Goal: Transaction & Acquisition: Purchase product/service

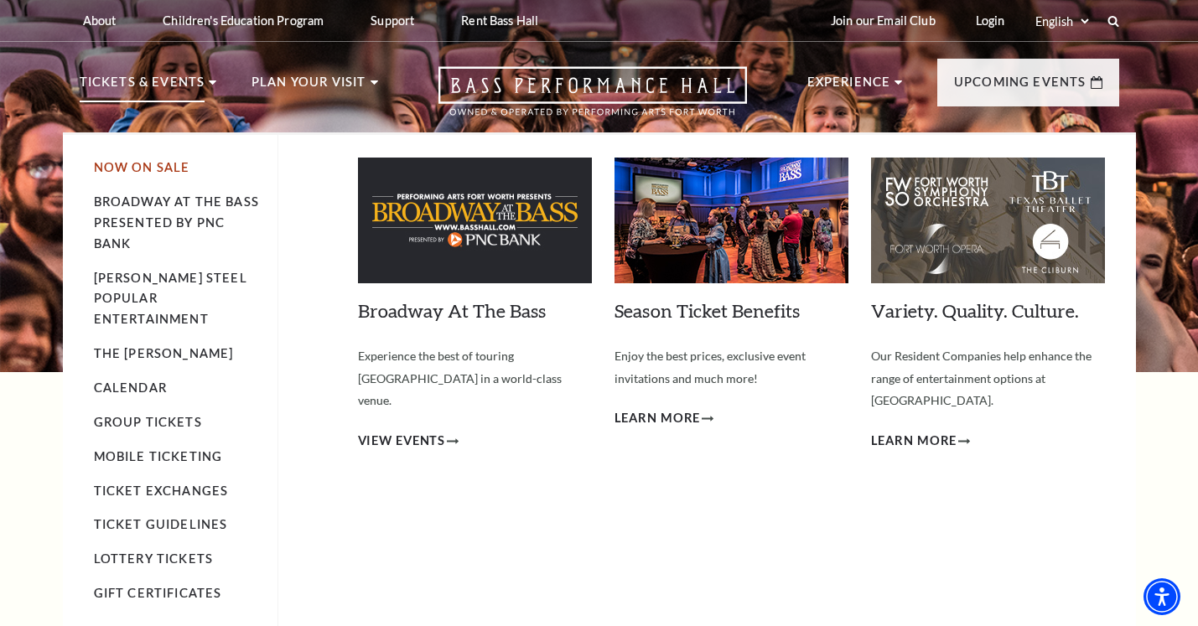
click at [107, 167] on link "Now On Sale" at bounding box center [142, 167] width 96 height 14
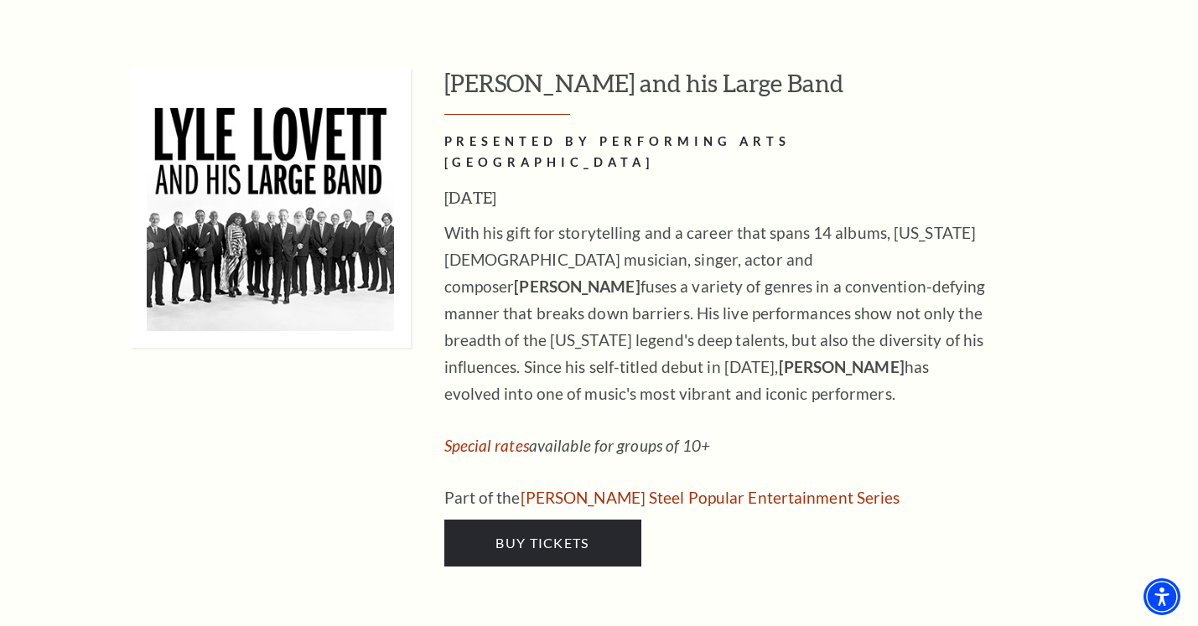
scroll to position [1757, 0]
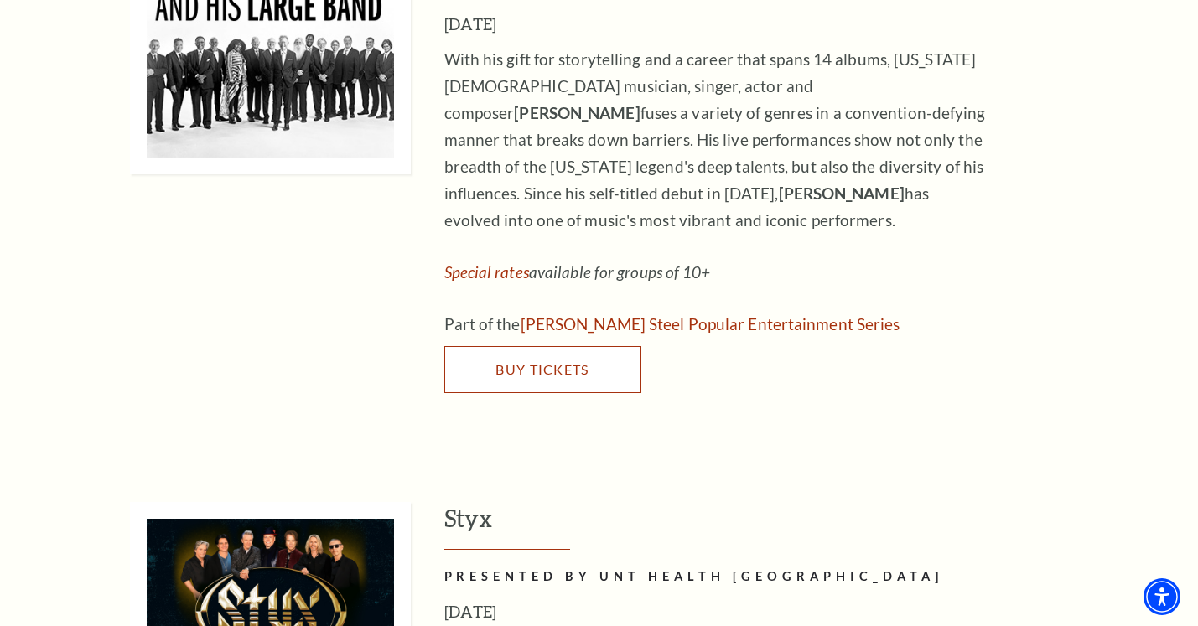
click at [489, 346] on link "Buy Tickets" at bounding box center [542, 369] width 197 height 47
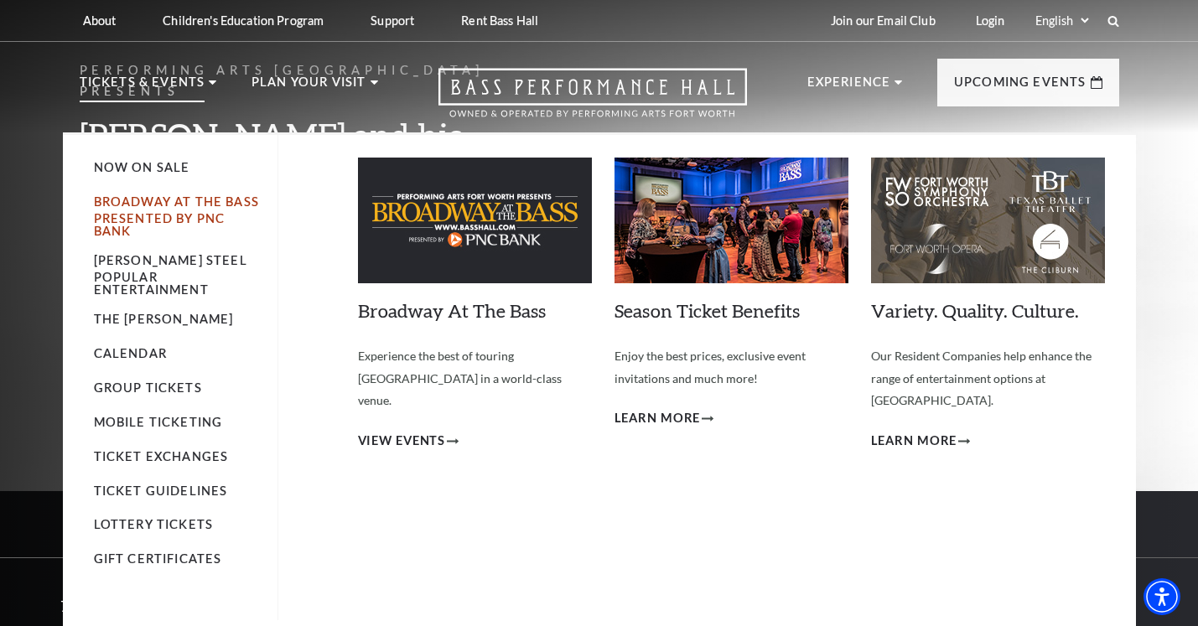
click at [106, 201] on link "Broadway At The Bass presented by PNC Bank" at bounding box center [176, 215] width 165 height 43
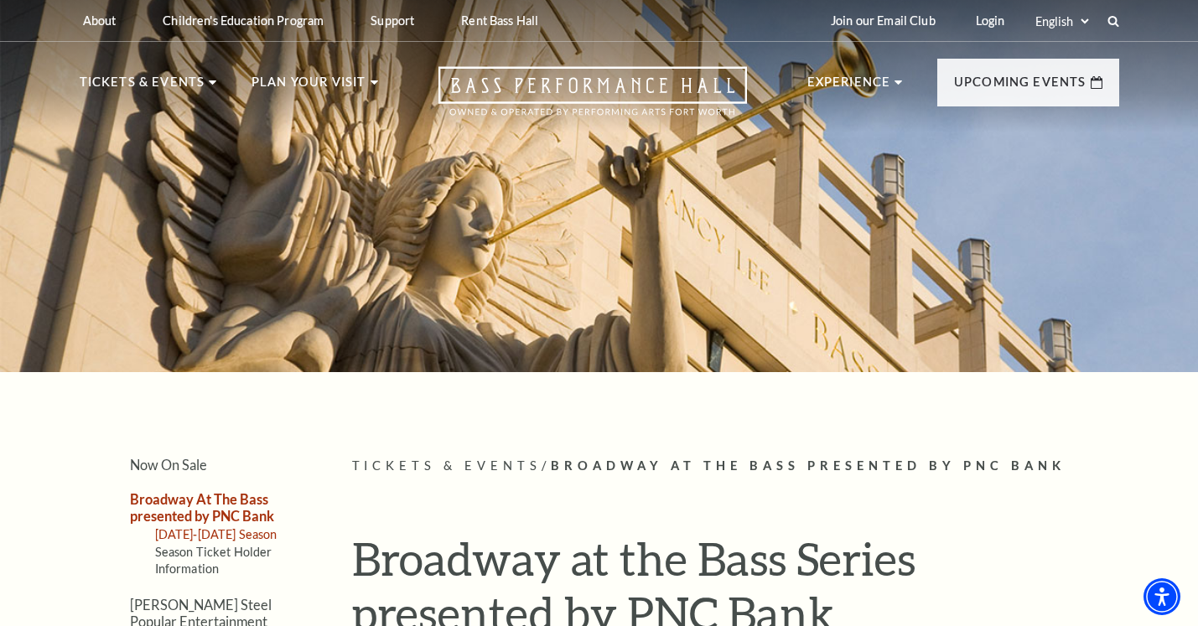
click at [208, 532] on link "2025-2026 Season" at bounding box center [216, 534] width 122 height 14
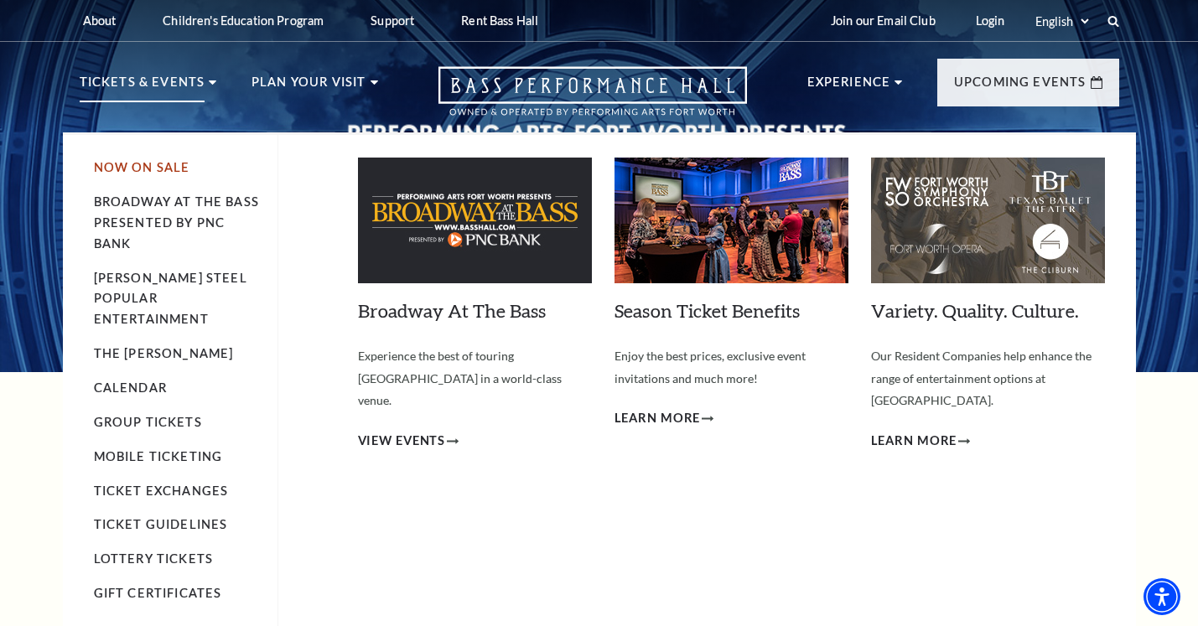
click at [106, 173] on link "Now On Sale" at bounding box center [142, 167] width 96 height 14
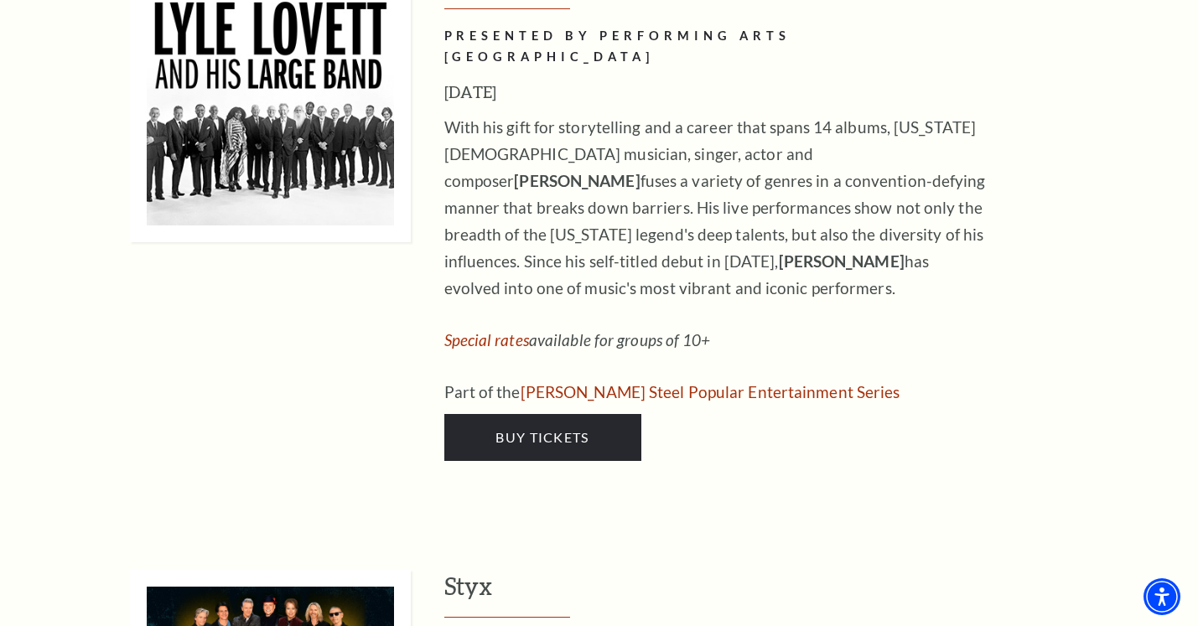
scroll to position [1731, 0]
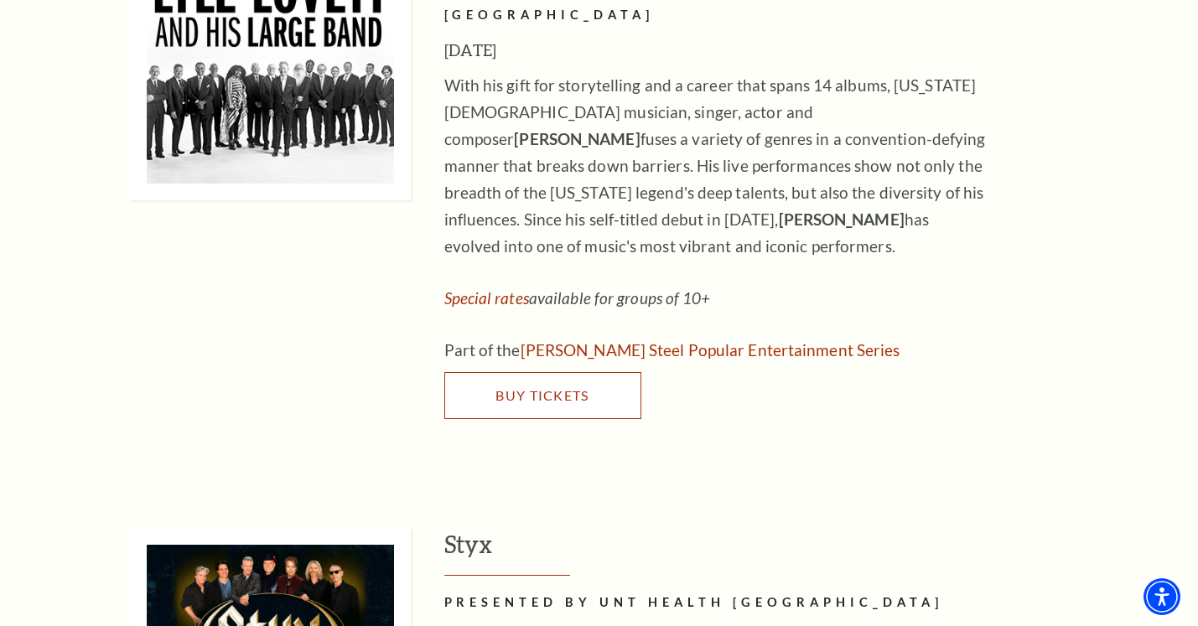
click at [562, 387] on span "Buy Tickets" at bounding box center [541, 395] width 93 height 16
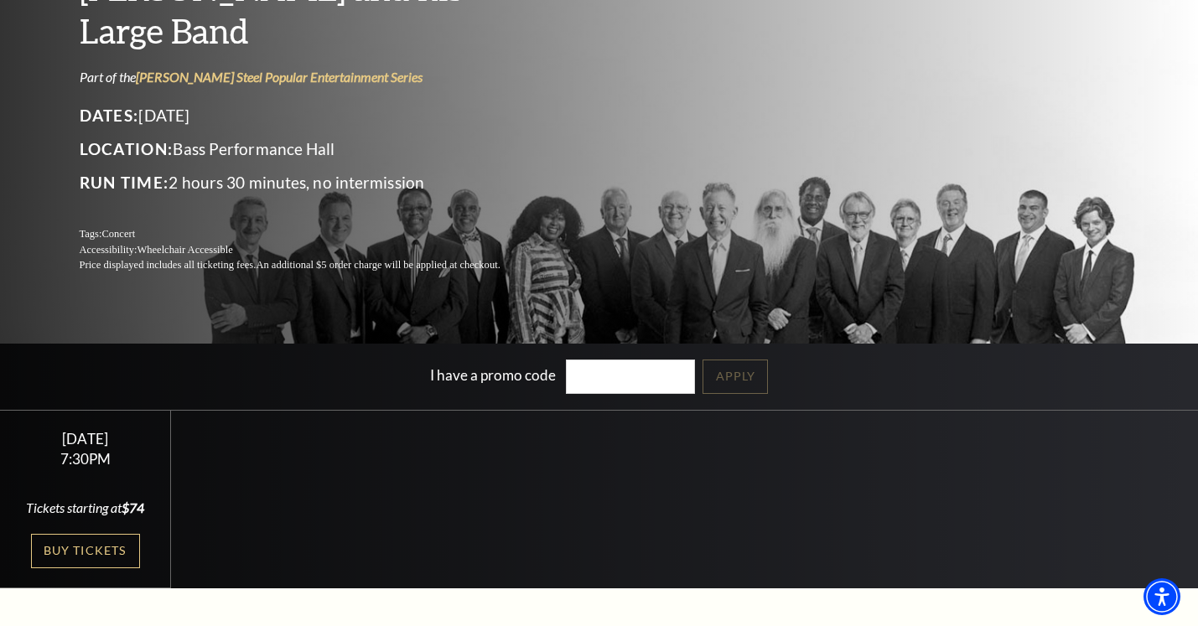
scroll to position [286, 0]
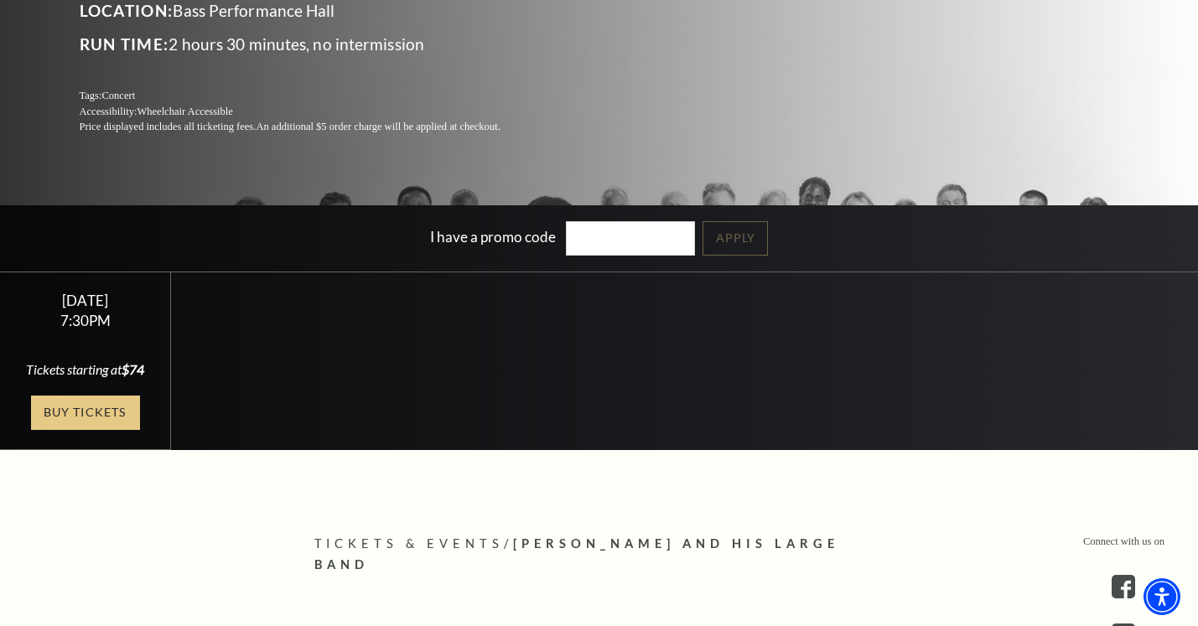
click at [75, 418] on link "Buy Tickets" at bounding box center [85, 413] width 109 height 34
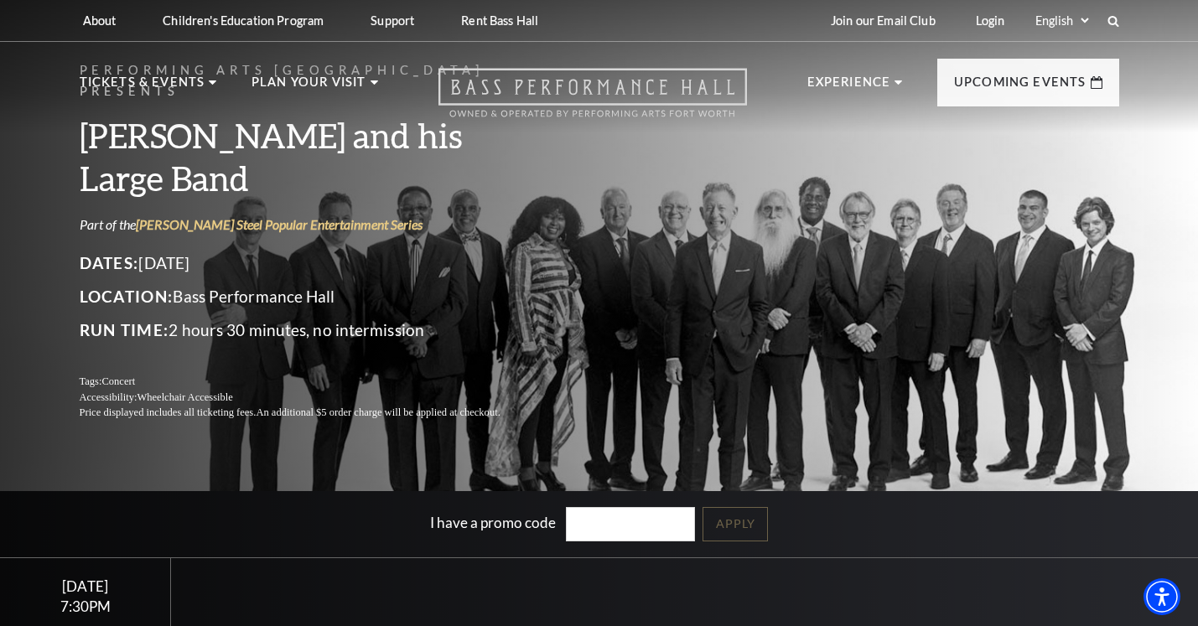
click at [677, 84] on icon "Open this option" at bounding box center [592, 92] width 308 height 49
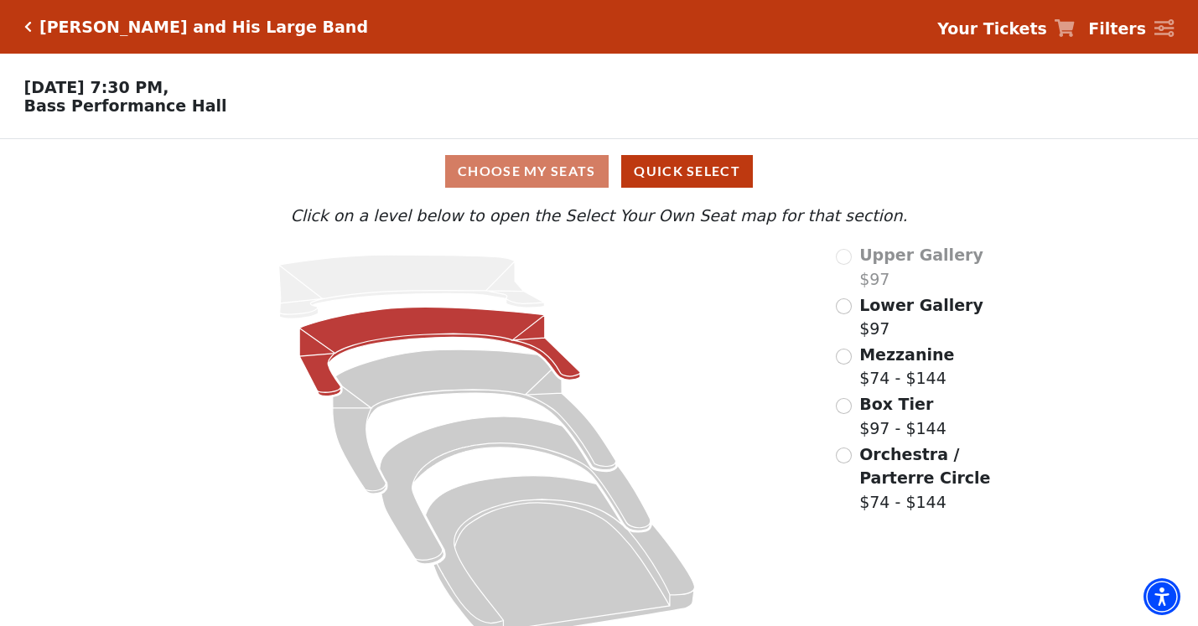
click at [531, 339] on icon at bounding box center [439, 352] width 281 height 89
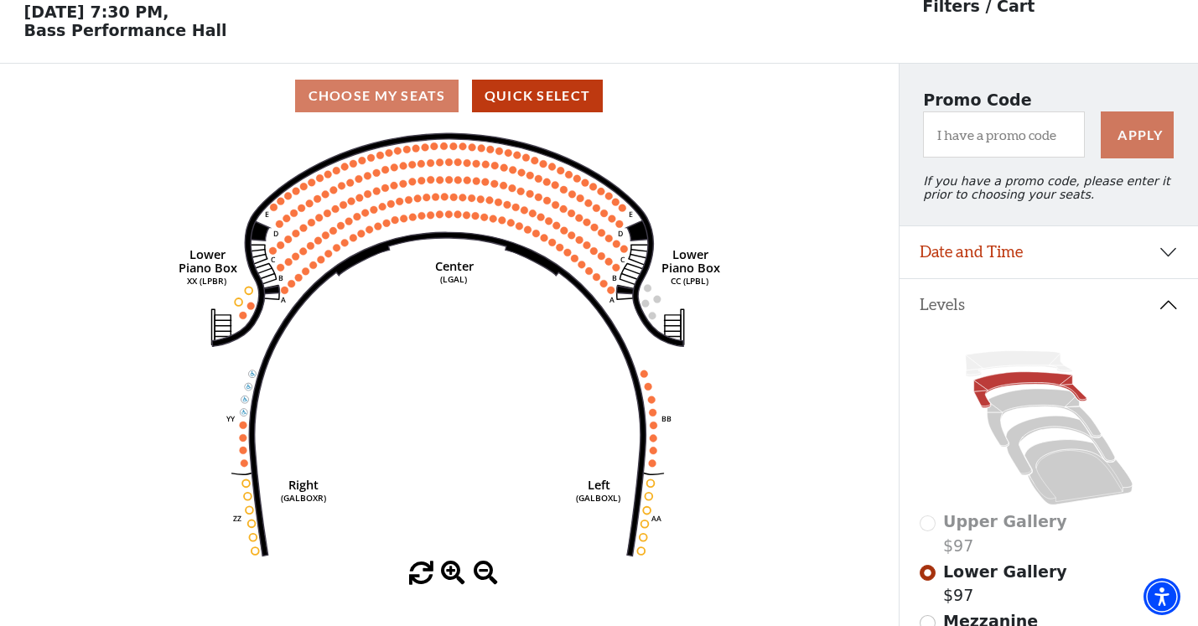
scroll to position [77, 0]
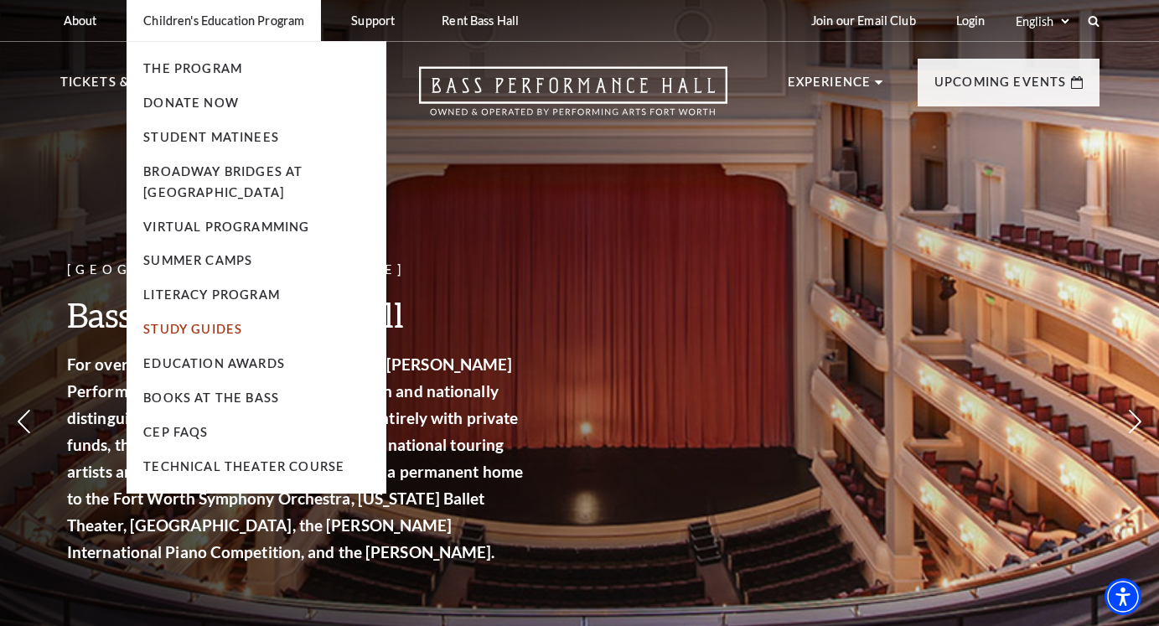
click at [215, 330] on link "Study Guides" at bounding box center [192, 329] width 99 height 14
